Goal: Task Accomplishment & Management: Use online tool/utility

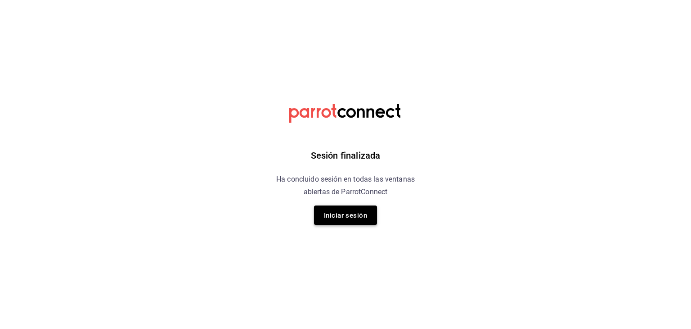
click at [351, 221] on font "Iniciar sesión" at bounding box center [345, 215] width 43 height 12
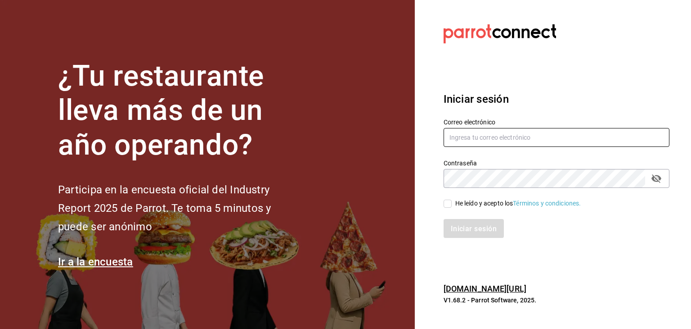
click at [516, 139] on input "text" at bounding box center [557, 137] width 226 height 19
type input "[EMAIL_ADDRESS][PERSON_NAME][DOMAIN_NAME]"
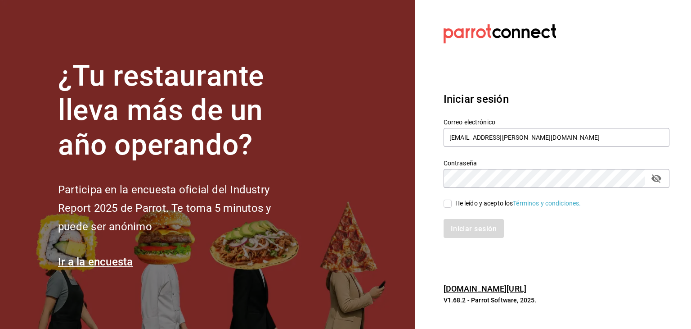
click at [448, 203] on input "He leído y acepto los Términos y condiciones." at bounding box center [448, 203] width 8 height 8
checkbox input "true"
click at [482, 230] on font "Iniciar sesión" at bounding box center [474, 228] width 46 height 9
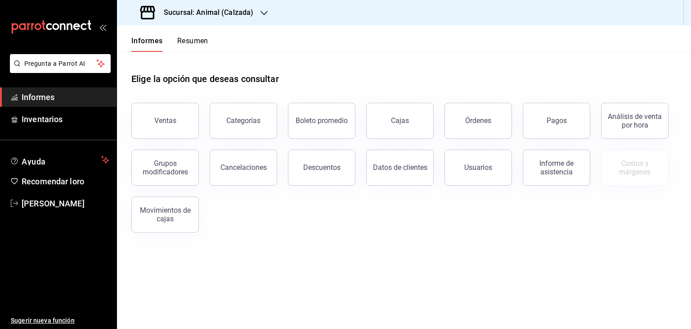
click at [268, 18] on div "Sucursal: Animal (Calzada)" at bounding box center [197, 12] width 147 height 25
click at [202, 62] on div "Mochomos (Metepec)" at bounding box center [184, 58] width 121 height 9
click at [170, 108] on button "Ventas" at bounding box center [165, 121] width 68 height 36
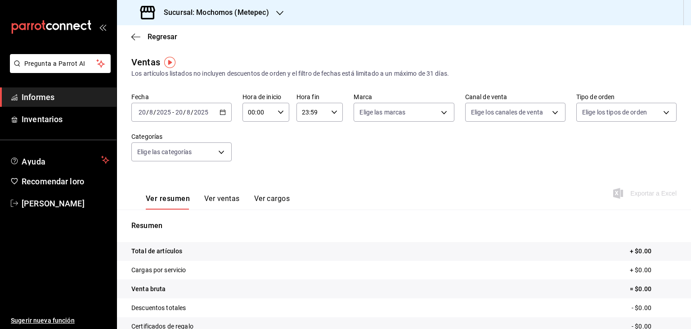
click at [221, 108] on div "[DATE] [DATE] - [DATE] [DATE]" at bounding box center [181, 112] width 100 height 19
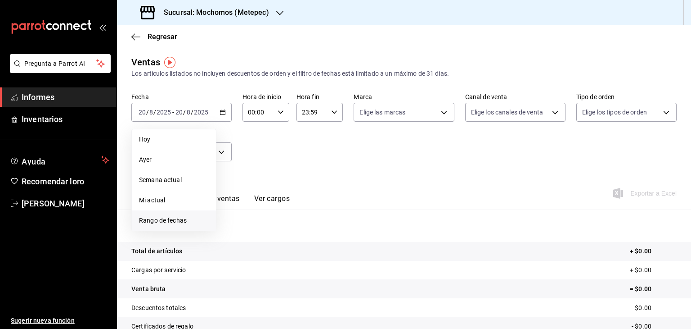
click at [163, 216] on span "Rango de fechas" at bounding box center [174, 220] width 70 height 9
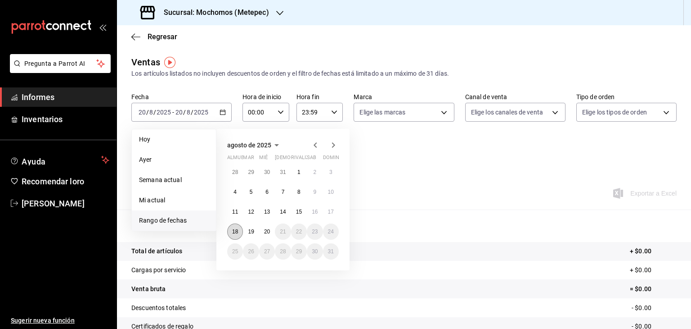
click at [238, 229] on button "18" at bounding box center [235, 231] width 16 height 16
click at [272, 233] on button "20" at bounding box center [267, 231] width 16 height 16
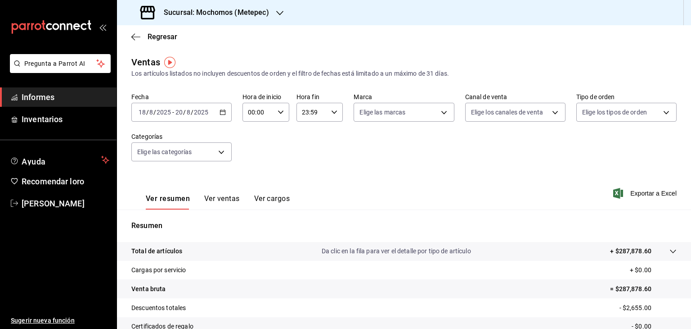
click at [279, 111] on icon "button" at bounding box center [281, 112] width 6 height 6
click at [252, 171] on button "05" at bounding box center [252, 176] width 19 height 18
type input "05:00"
click at [279, 138] on font "00" at bounding box center [275, 134] width 7 height 7
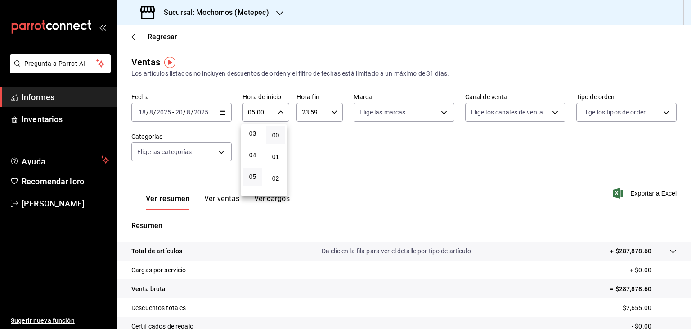
click at [326, 113] on div at bounding box center [345, 164] width 691 height 329
click at [326, 113] on div "23:59 Hora fin" at bounding box center [320, 112] width 47 height 19
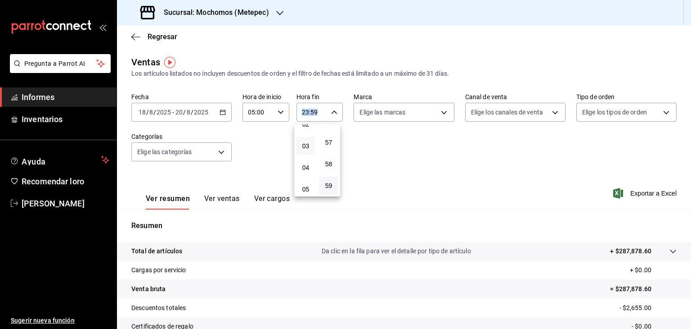
scroll to position [68, 0]
click at [303, 178] on font "05" at bounding box center [305, 174] width 7 height 7
click at [331, 108] on div at bounding box center [345, 164] width 691 height 329
click at [331, 108] on div "05:59 Hora fin" at bounding box center [320, 112] width 47 height 19
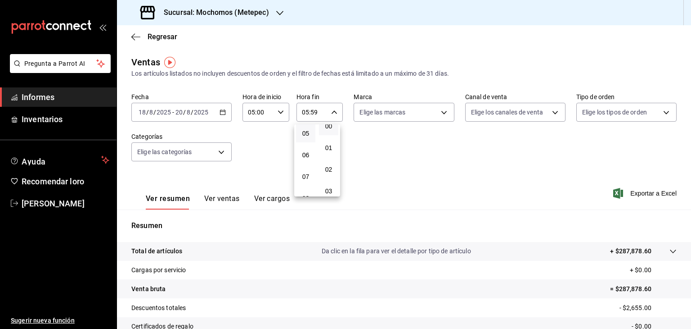
click at [333, 129] on button "00" at bounding box center [328, 126] width 19 height 18
type input "05:00"
click at [416, 143] on div at bounding box center [345, 164] width 691 height 329
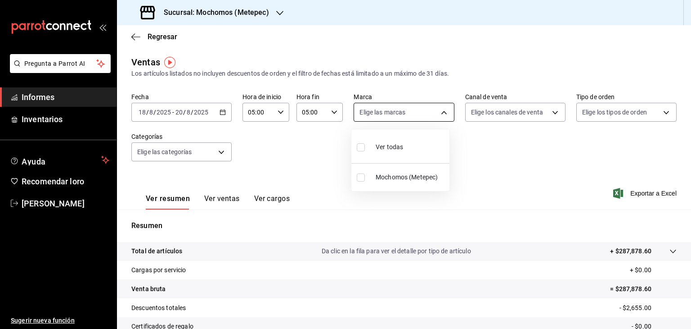
click at [441, 109] on body "Pregunta a Parrot AI Informes Inventarios Ayuda Recomendar loro [PERSON_NAME] S…" at bounding box center [345, 164] width 691 height 329
click at [407, 168] on li "Mochomos (Metepec)" at bounding box center [400, 177] width 98 height 20
type input "2365f74e-aa6b-4392-bdf2-72765591bddf"
checkbox input "true"
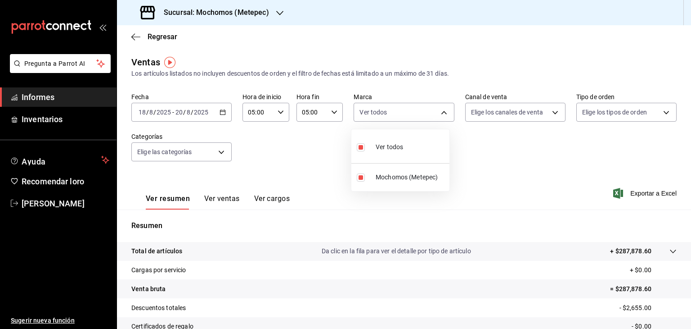
click at [535, 111] on div at bounding box center [345, 164] width 691 height 329
click at [535, 111] on body "Pregunta a Parrot AI Informes Inventarios Ayuda Recomendar loro [PERSON_NAME] S…" at bounding box center [345, 164] width 691 height 329
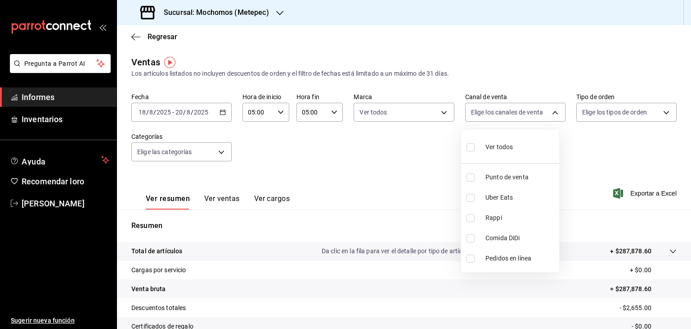
click at [510, 151] on span "Ver todos" at bounding box center [499, 146] width 27 height 9
type input "PARROT,UBER_EATS,RAPPI,DIDI_FOOD,ONLINE"
checkbox input "true"
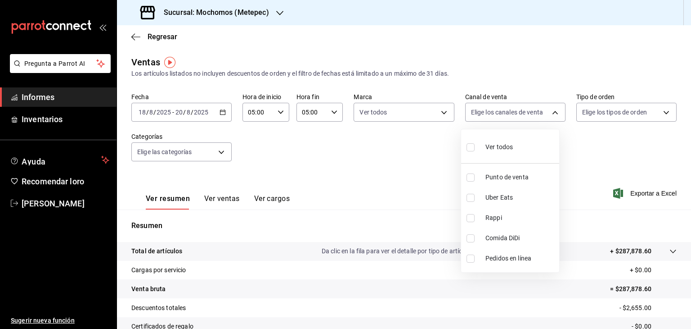
checkbox input "true"
click at [640, 107] on div at bounding box center [345, 164] width 691 height 329
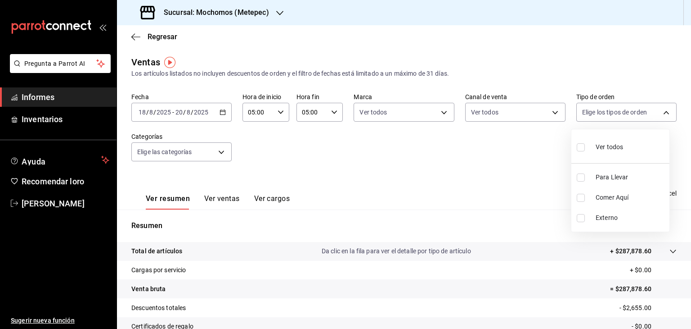
click at [640, 107] on body "Pregunta a Parrot AI Informes Inventarios Ayuda Recomendar loro [PERSON_NAME] S…" at bounding box center [345, 164] width 691 height 329
click at [617, 148] on font "Ver todos" at bounding box center [609, 146] width 27 height 7
type input "3a236ed8-2e24-47ca-8e59-ead494492482,da8509e8-5fca-4f62-958e-973104937870,EXTER…"
checkbox input "true"
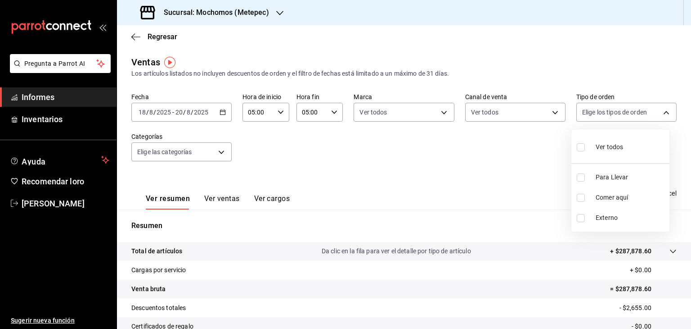
checkbox input "true"
click at [219, 155] on div at bounding box center [345, 164] width 691 height 329
click at [219, 155] on body "Pregunta a Parrot AI Informes Inventarios Ayuda Recomendar loro [PERSON_NAME] S…" at bounding box center [345, 164] width 691 height 329
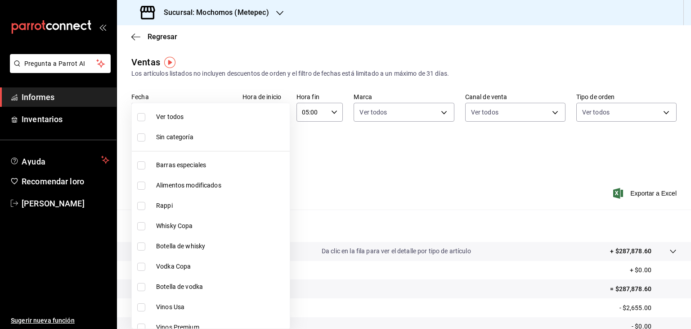
click at [176, 113] on font "Ver todos" at bounding box center [169, 116] width 27 height 7
type input "c9cbc288-c827-488d-81f5-370afefb1912,46081463-7037-4dd2-a9ab-e56ff6a8fa7c,bf958…"
checkbox input "true"
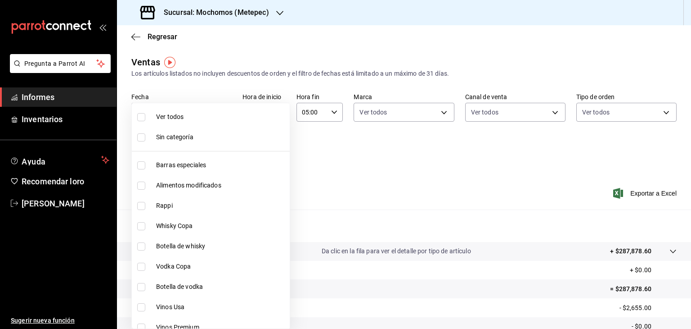
checkbox input "true"
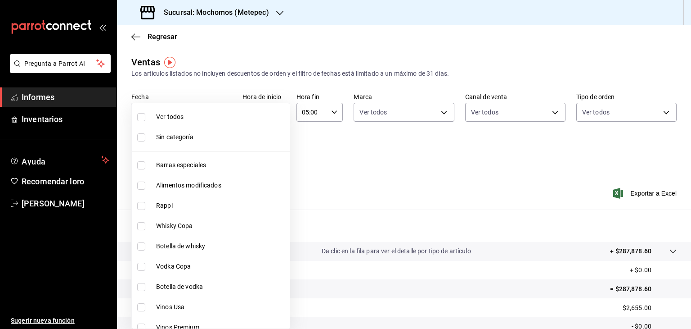
checkbox input "true"
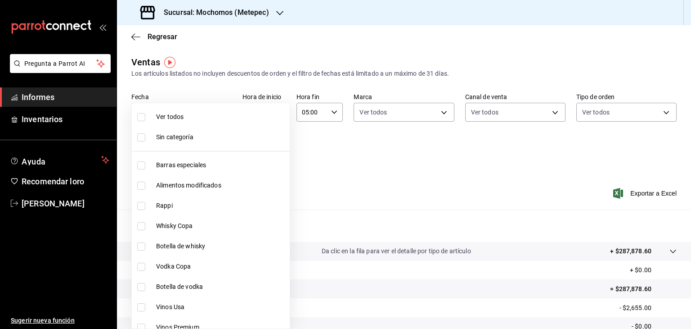
checkbox input "true"
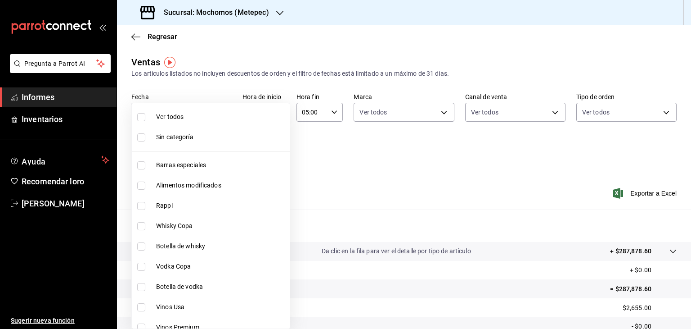
checkbox input "true"
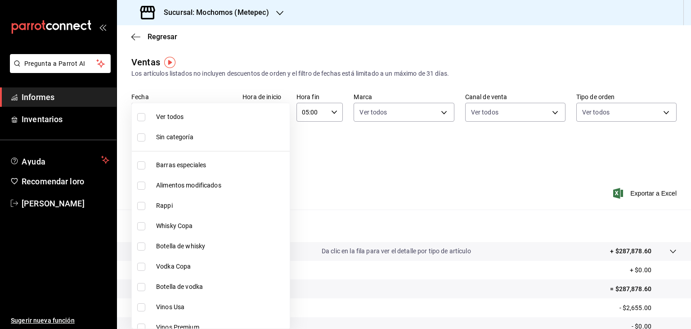
checkbox input "true"
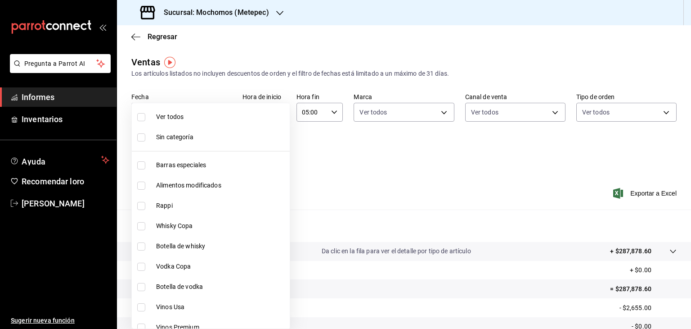
checkbox input "true"
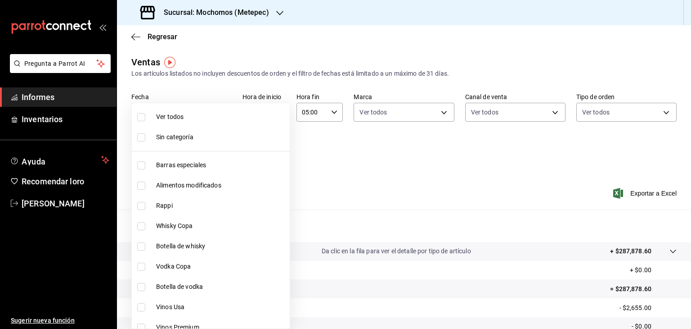
checkbox input "true"
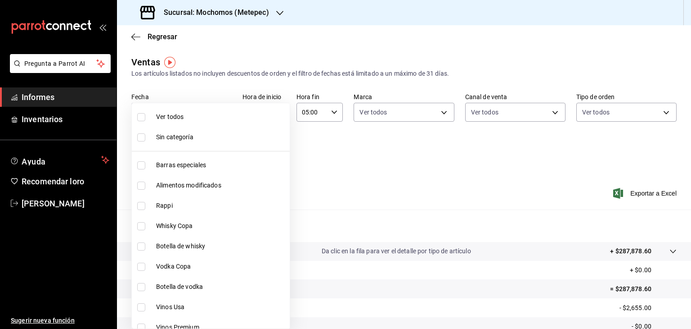
checkbox input "true"
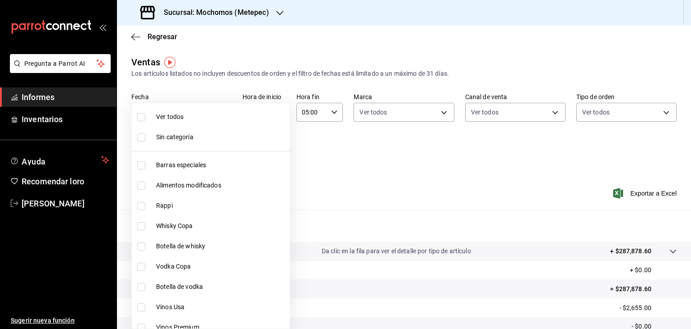
checkbox input "true"
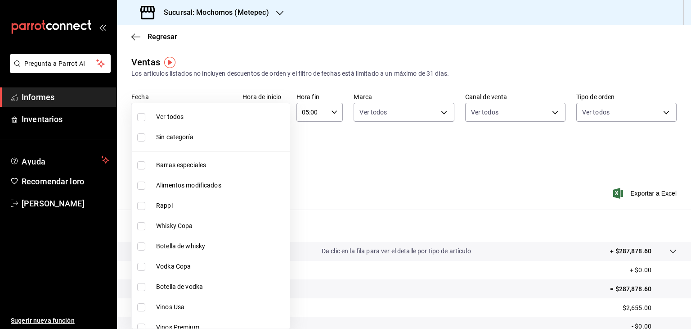
checkbox input "true"
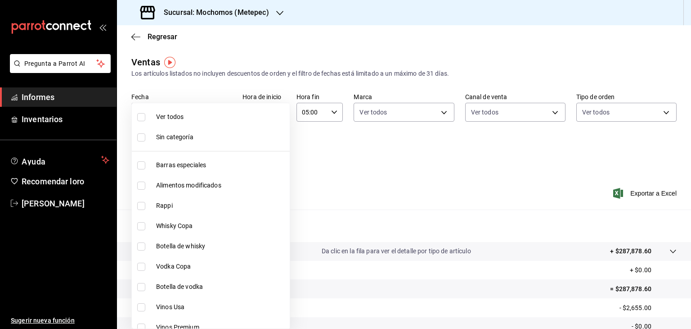
checkbox input "true"
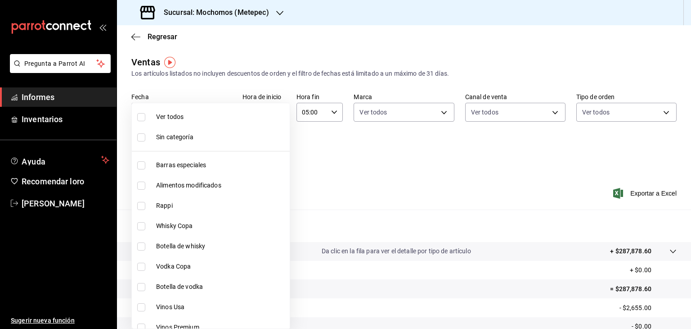
checkbox input "true"
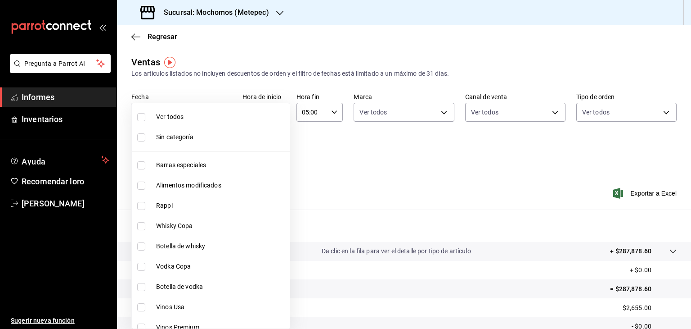
checkbox input "true"
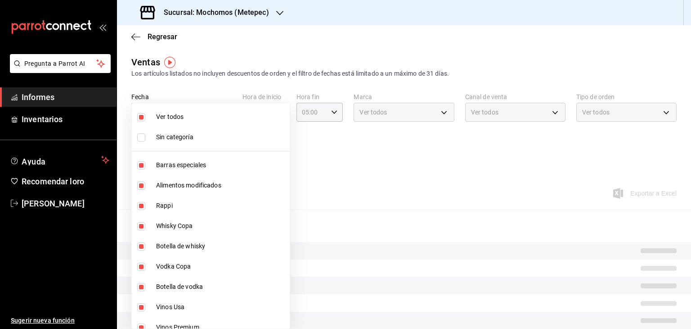
click at [349, 148] on div at bounding box center [345, 164] width 691 height 329
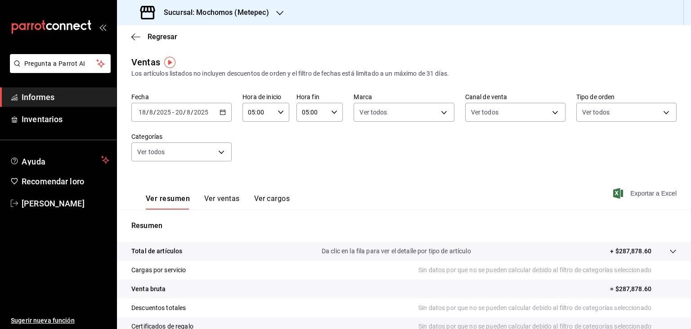
click at [632, 190] on font "Exportar a Excel" at bounding box center [654, 192] width 46 height 7
